Goal: Information Seeking & Learning: Learn about a topic

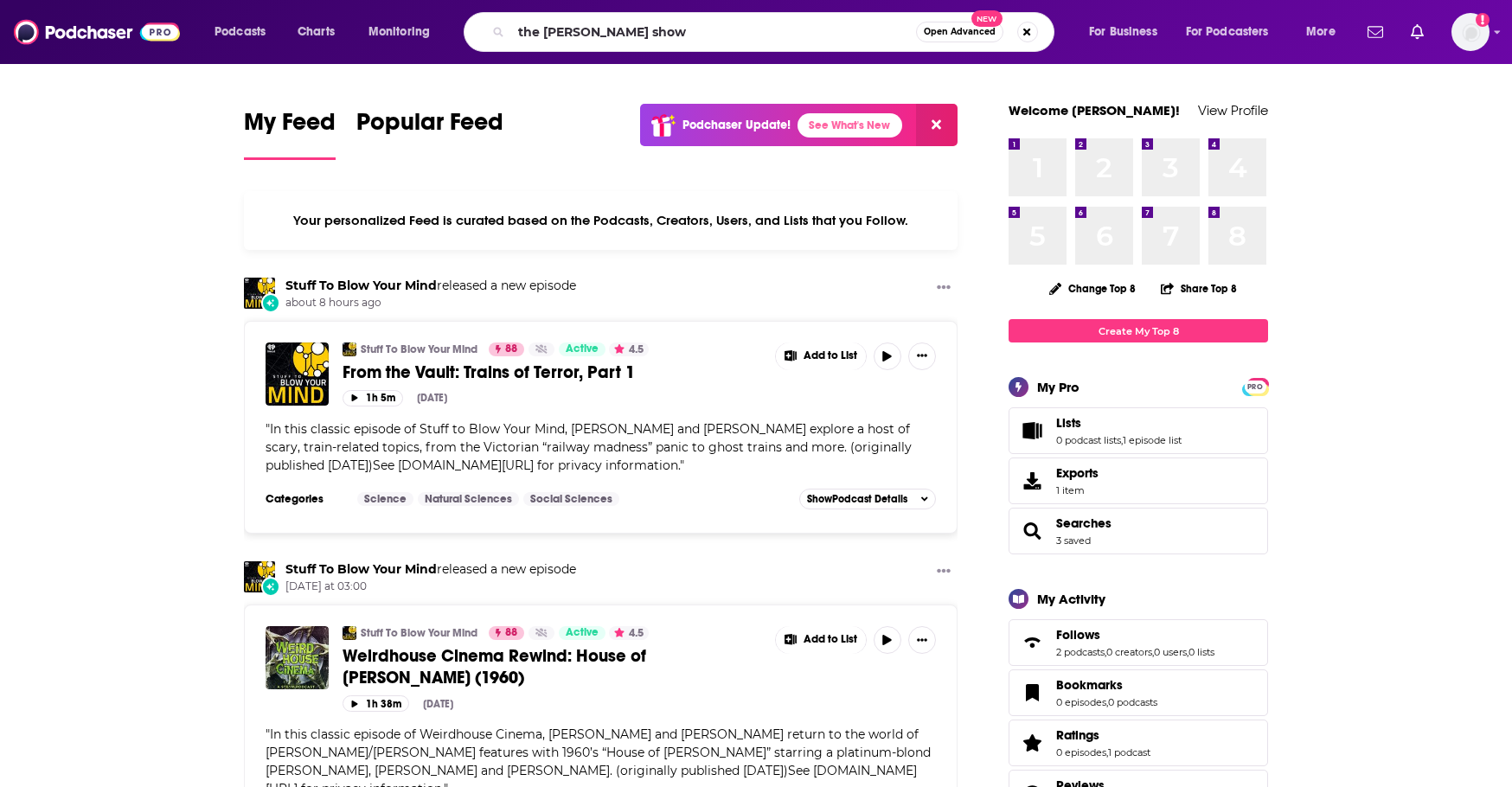
type input "the [PERSON_NAME] show"
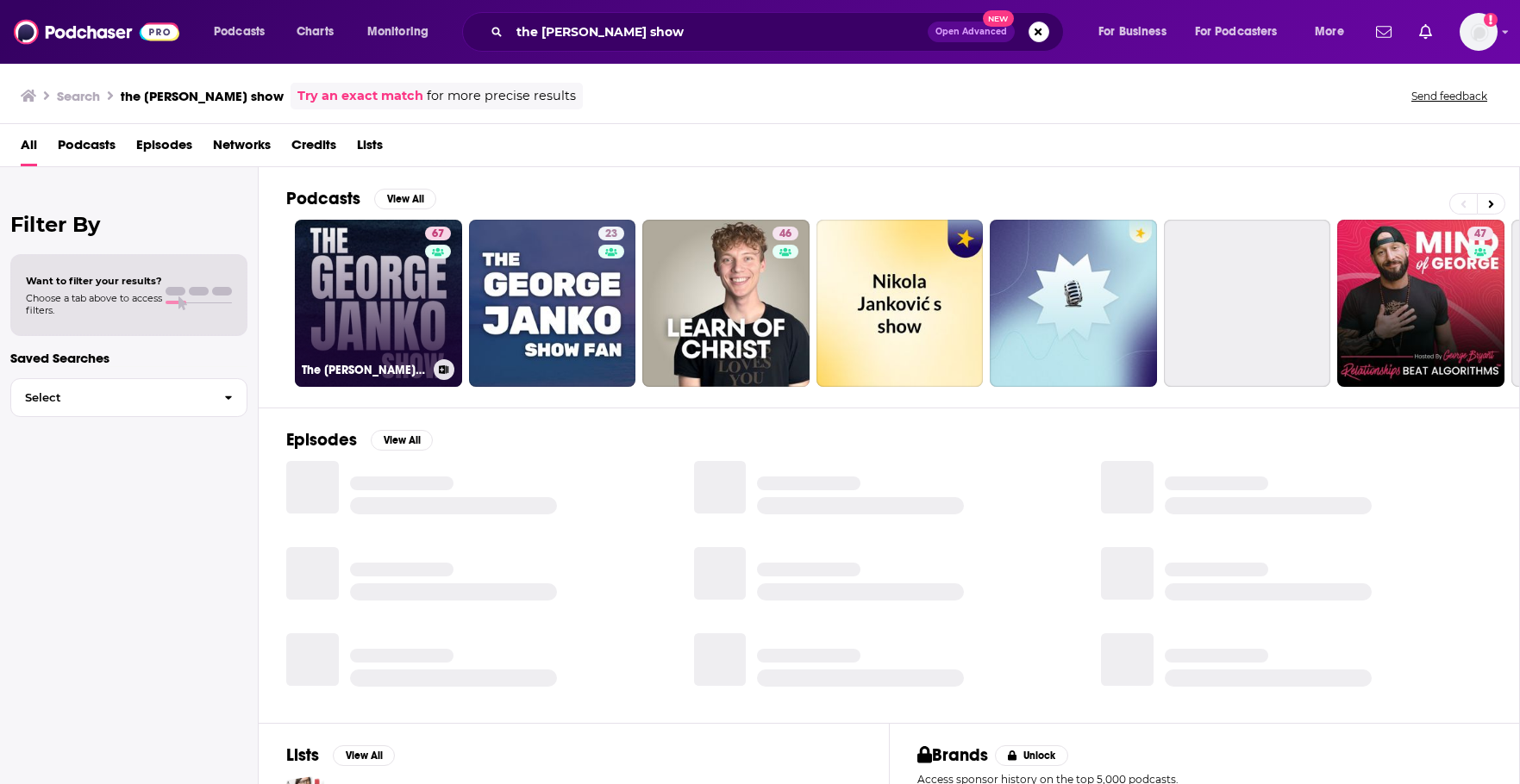
click at [397, 274] on link "67 The [PERSON_NAME] Show" at bounding box center [378, 303] width 167 height 167
